Goal: Task Accomplishment & Management: Use online tool/utility

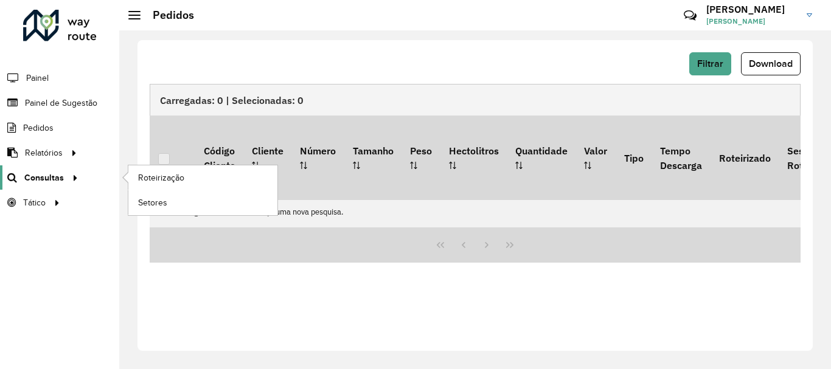
scroll to position [797, 0]
click at [155, 177] on span "Roteirização" at bounding box center [162, 177] width 49 height 13
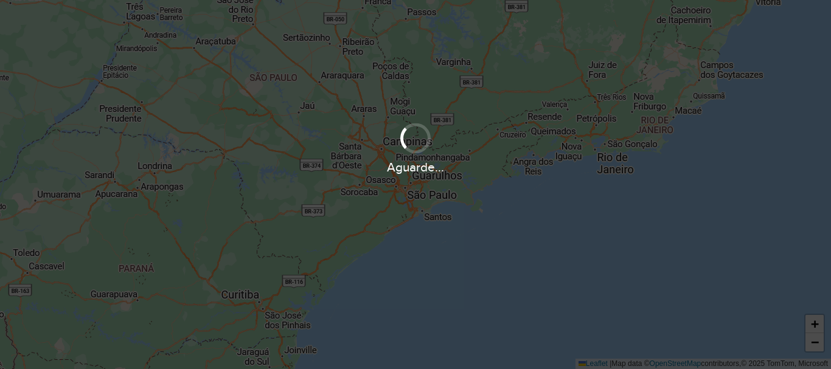
scroll to position [797, 0]
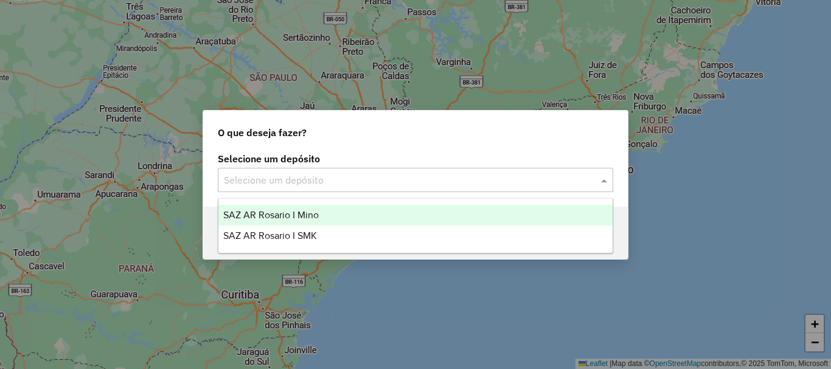
click at [605, 185] on span at bounding box center [605, 180] width 15 height 15
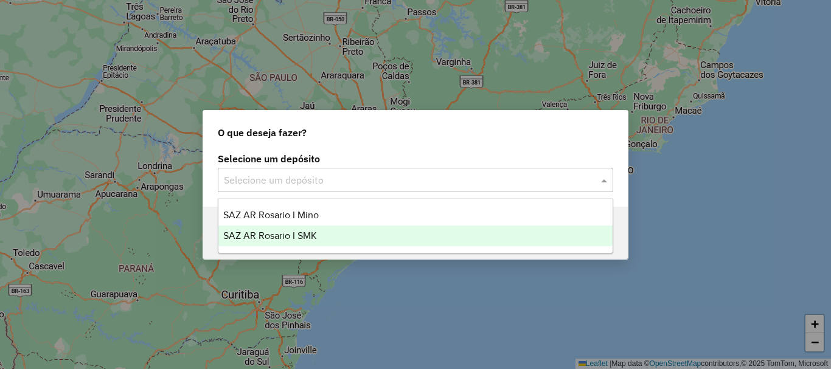
click at [287, 232] on span "SAZ AR Rosario I SMK" at bounding box center [270, 235] width 94 height 10
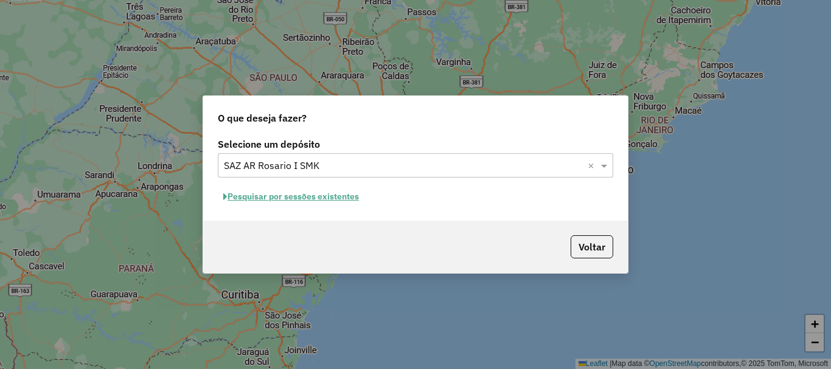
click at [331, 193] on button "Pesquisar por sessões existentes" at bounding box center [291, 196] width 147 height 19
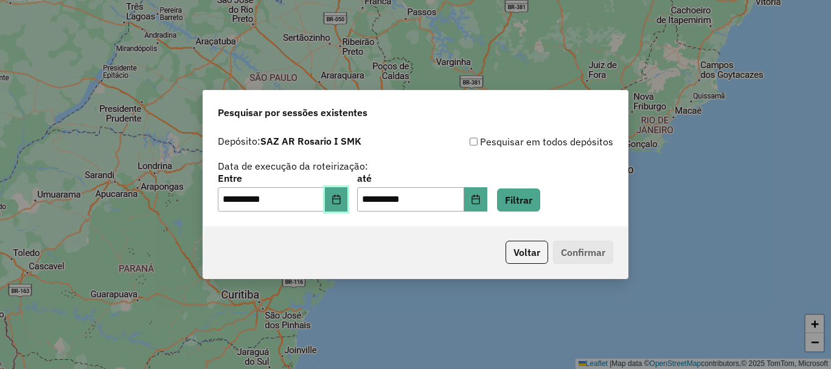
click at [340, 199] on icon "Choose Date" at bounding box center [336, 200] width 8 height 10
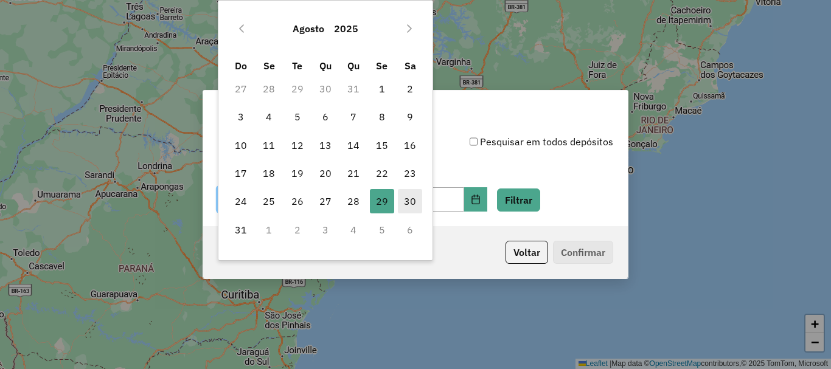
click at [406, 198] on span "30" at bounding box center [410, 201] width 24 height 24
type input "**********"
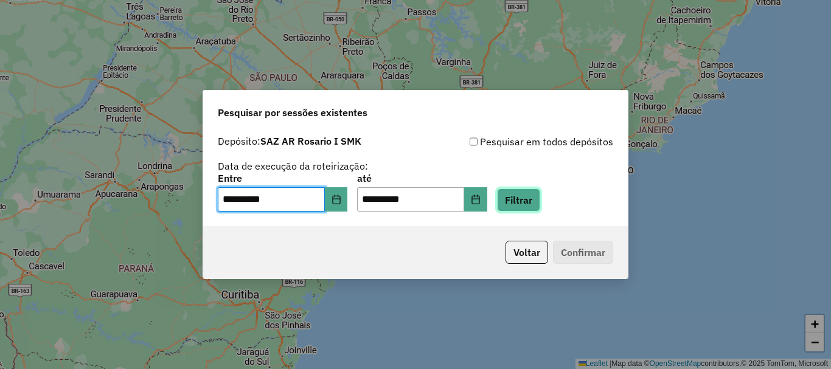
click at [537, 197] on button "Filtrar" at bounding box center [518, 199] width 43 height 23
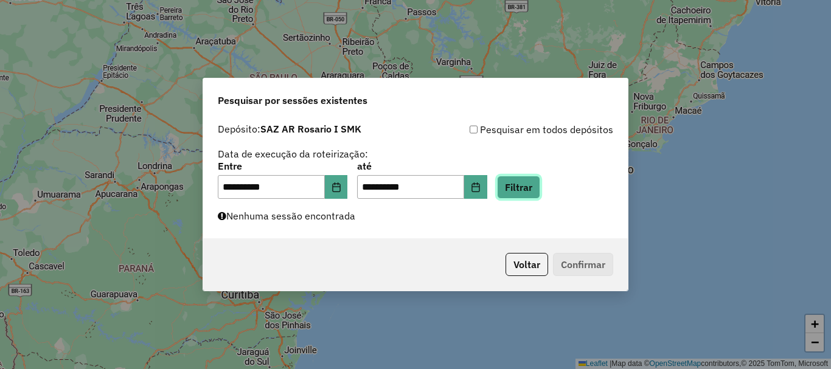
click at [537, 187] on button "Filtrar" at bounding box center [518, 187] width 43 height 23
